Goal: Task Accomplishment & Management: Use online tool/utility

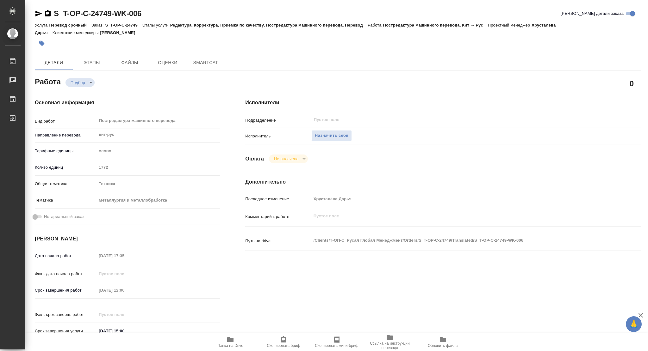
type textarea "x"
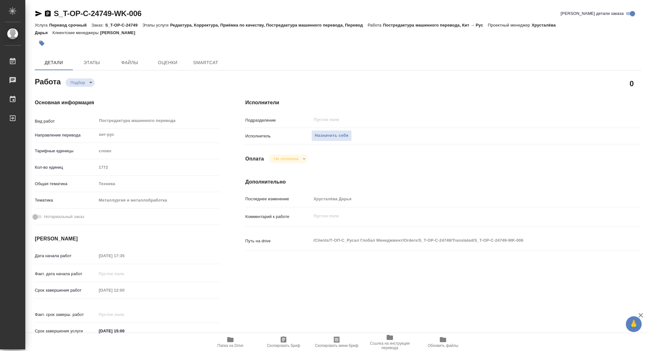
type textarea "x"
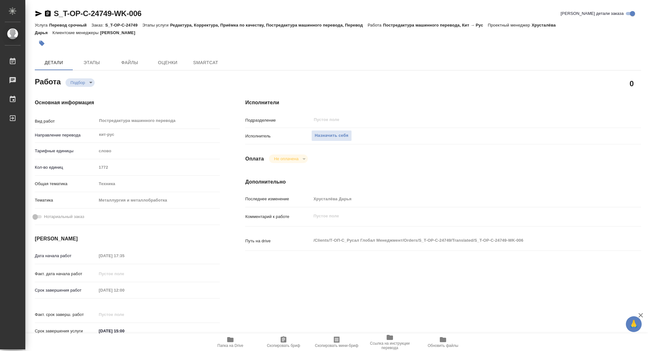
type textarea "x"
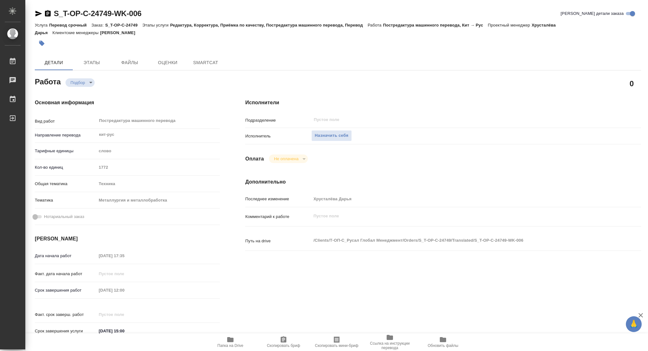
type textarea "x"
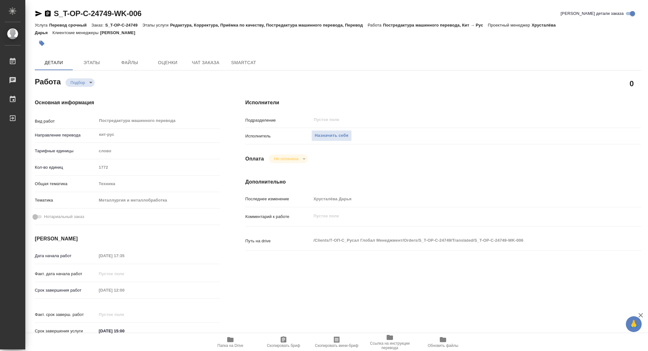
type textarea "x"
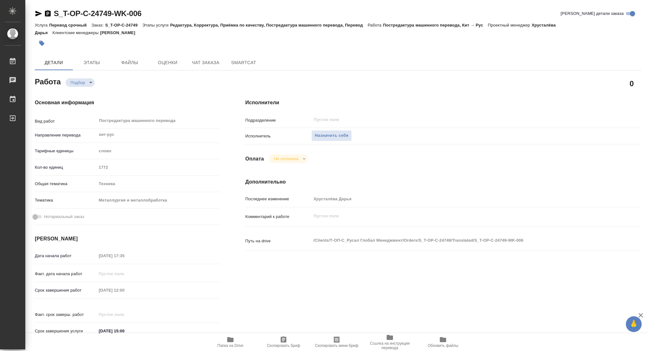
type textarea "x"
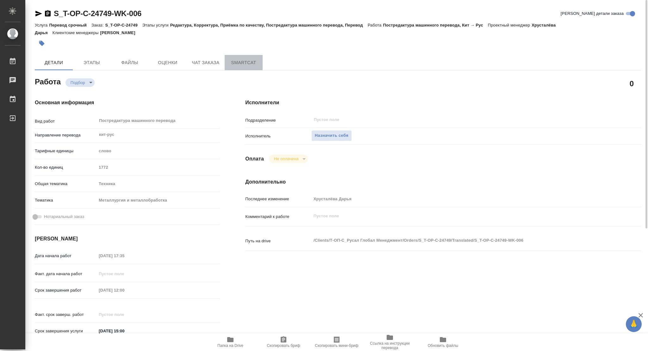
click at [256, 58] on button "SmartCat" at bounding box center [244, 62] width 38 height 15
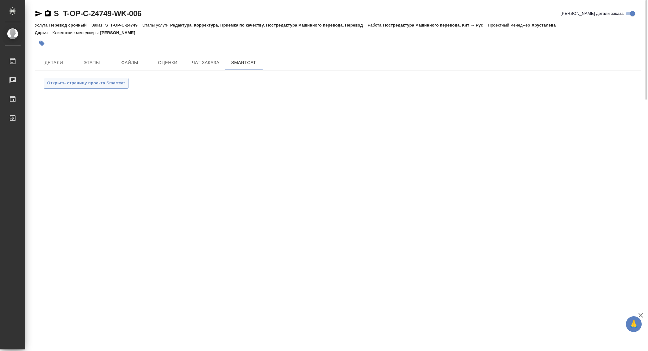
click at [110, 82] on span "Открыть страницу проекта Smartcat" at bounding box center [86, 83] width 78 height 7
click at [102, 85] on span "Открыть страницу проекта Smartcat" at bounding box center [86, 83] width 78 height 7
click at [50, 68] on button "Детали" at bounding box center [54, 62] width 38 height 15
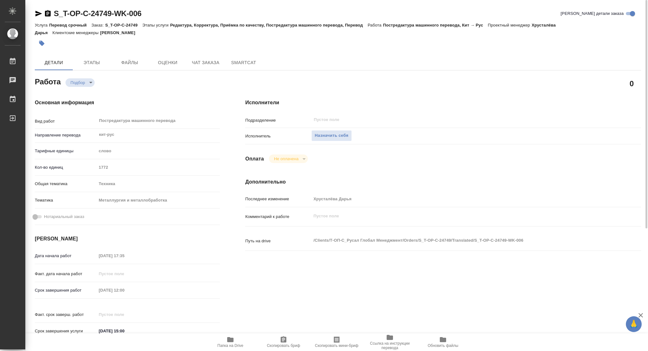
type textarea "x"
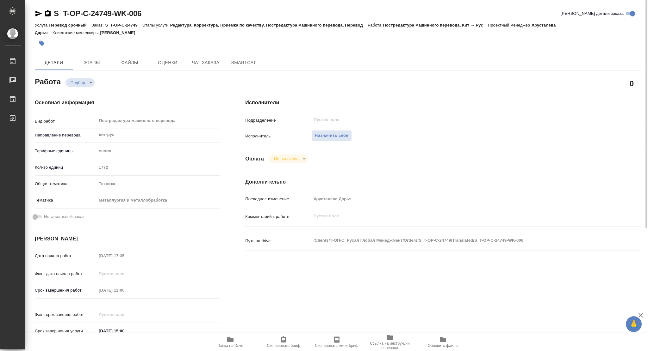
type textarea "x"
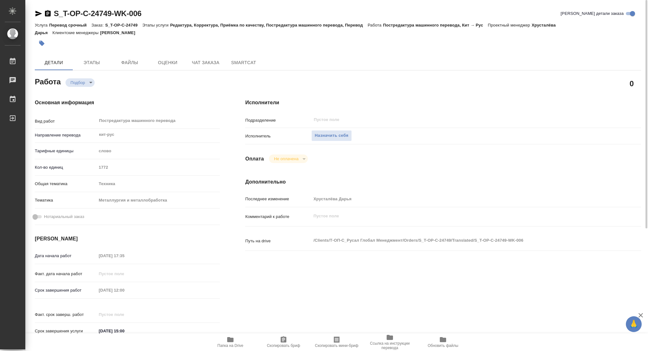
type textarea "x"
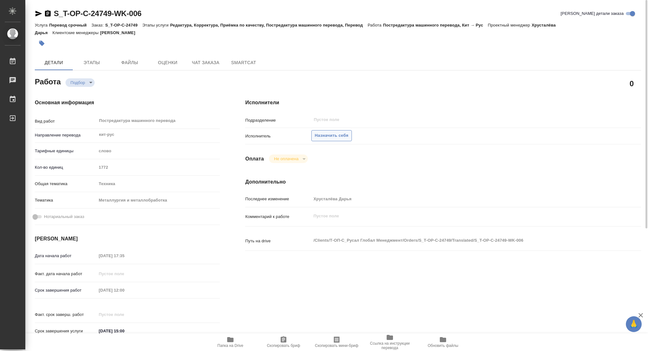
click at [342, 136] on span "Назначить себя" at bounding box center [332, 135] width 34 height 7
type textarea "x"
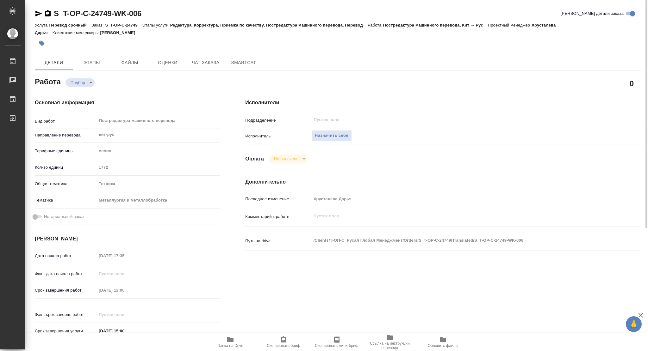
type textarea "x"
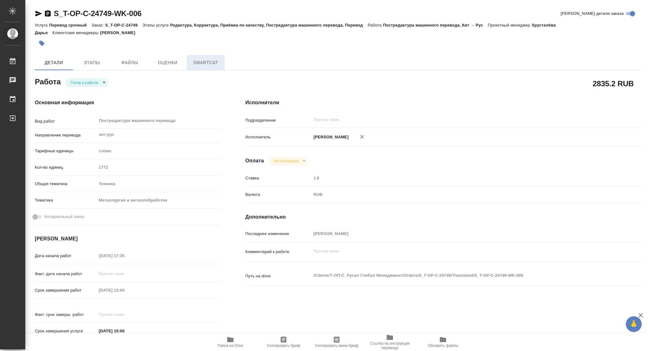
type textarea "x"
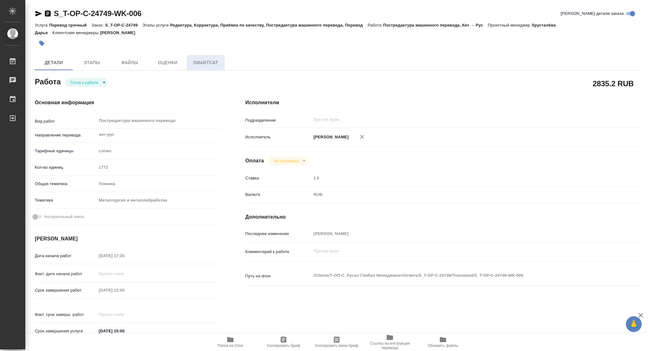
type textarea "x"
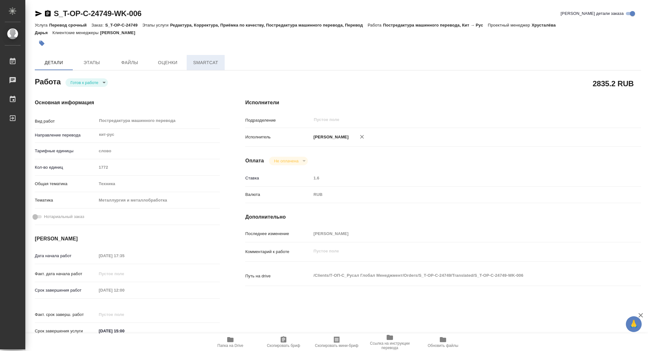
type textarea "x"
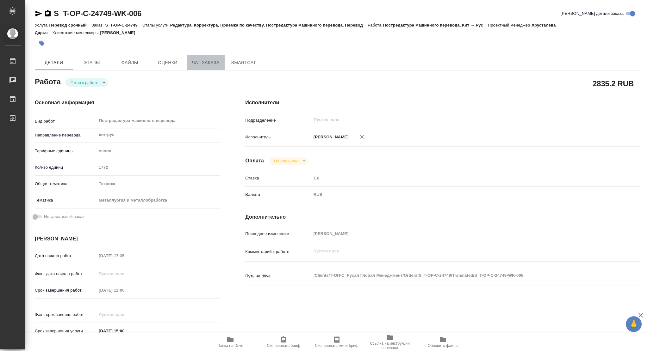
click at [211, 60] on span "Чат заказа" at bounding box center [205, 63] width 30 height 8
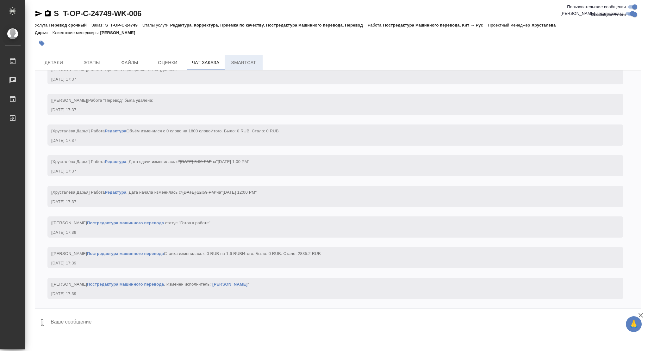
scroll to position [1379, 0]
click at [248, 61] on span "SmartCat" at bounding box center [243, 63] width 30 height 8
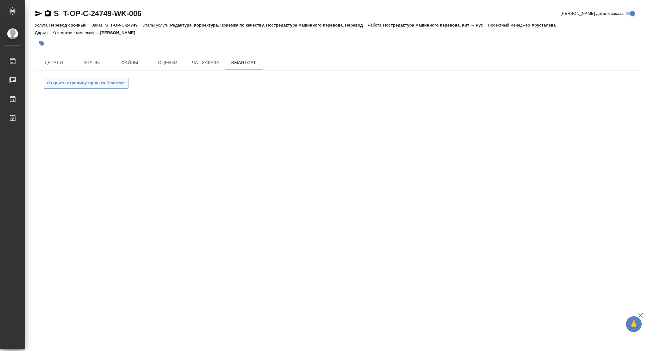
click at [69, 85] on span "Открыть страницу проекта Smartcat" at bounding box center [86, 83] width 78 height 7
click at [62, 57] on button "Детали" at bounding box center [54, 62] width 38 height 15
